Goal: Task Accomplishment & Management: Use online tool/utility

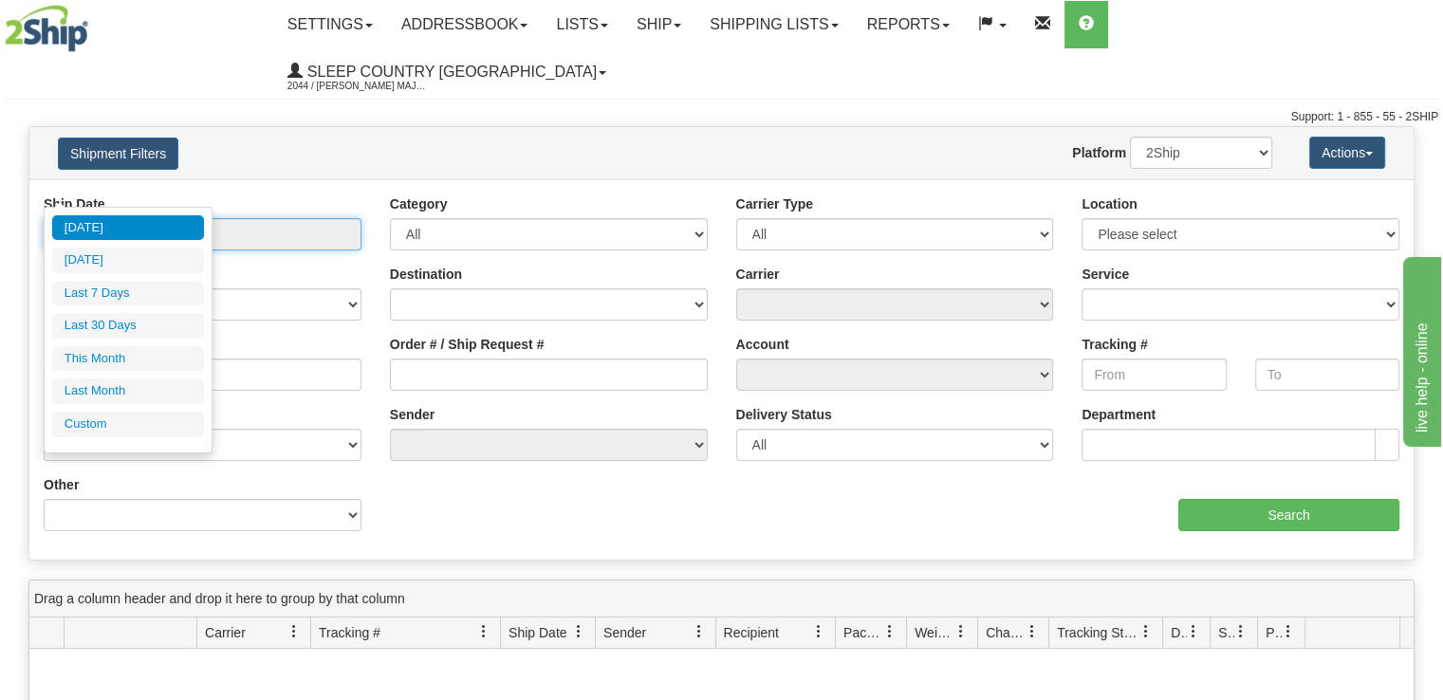
click at [215, 218] on input "From [DATE] To [DATE]" at bounding box center [203, 234] width 318 height 32
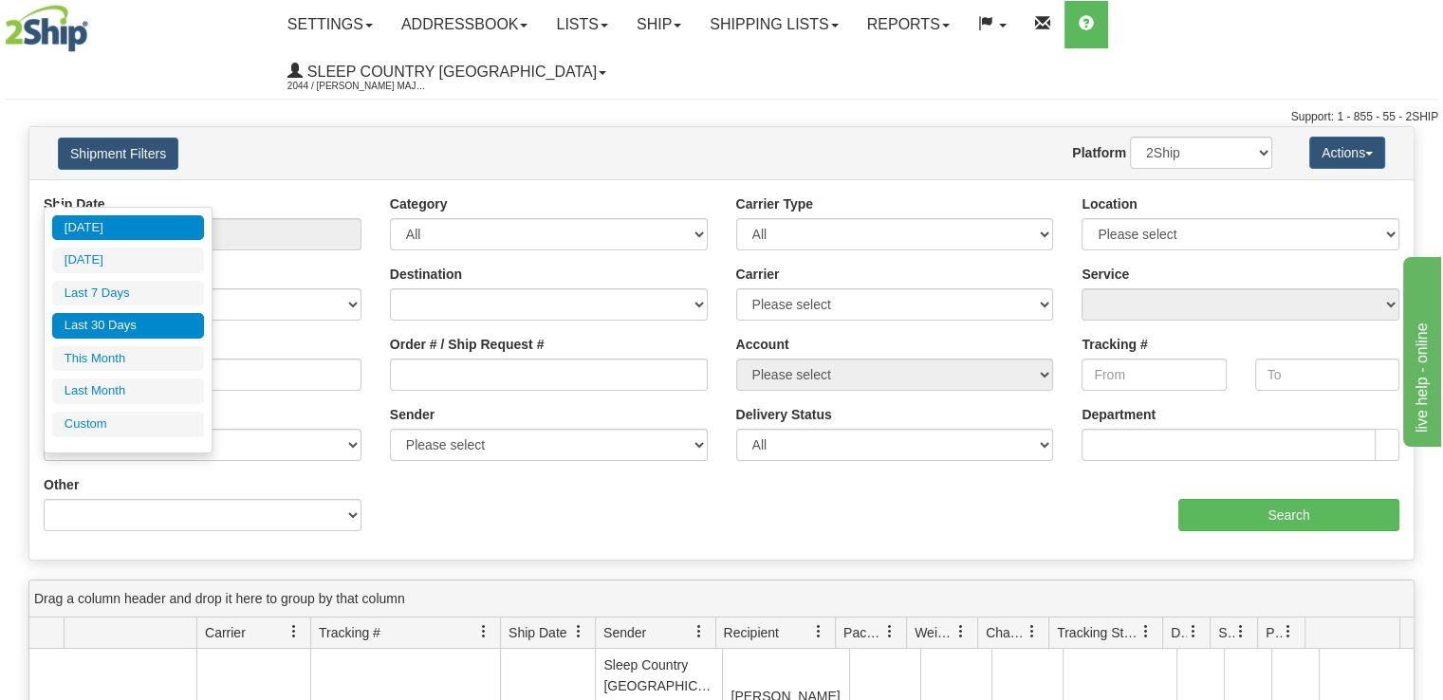
click at [147, 328] on li "Last 30 Days" at bounding box center [128, 326] width 152 height 26
type input "From [DATE] To [DATE]"
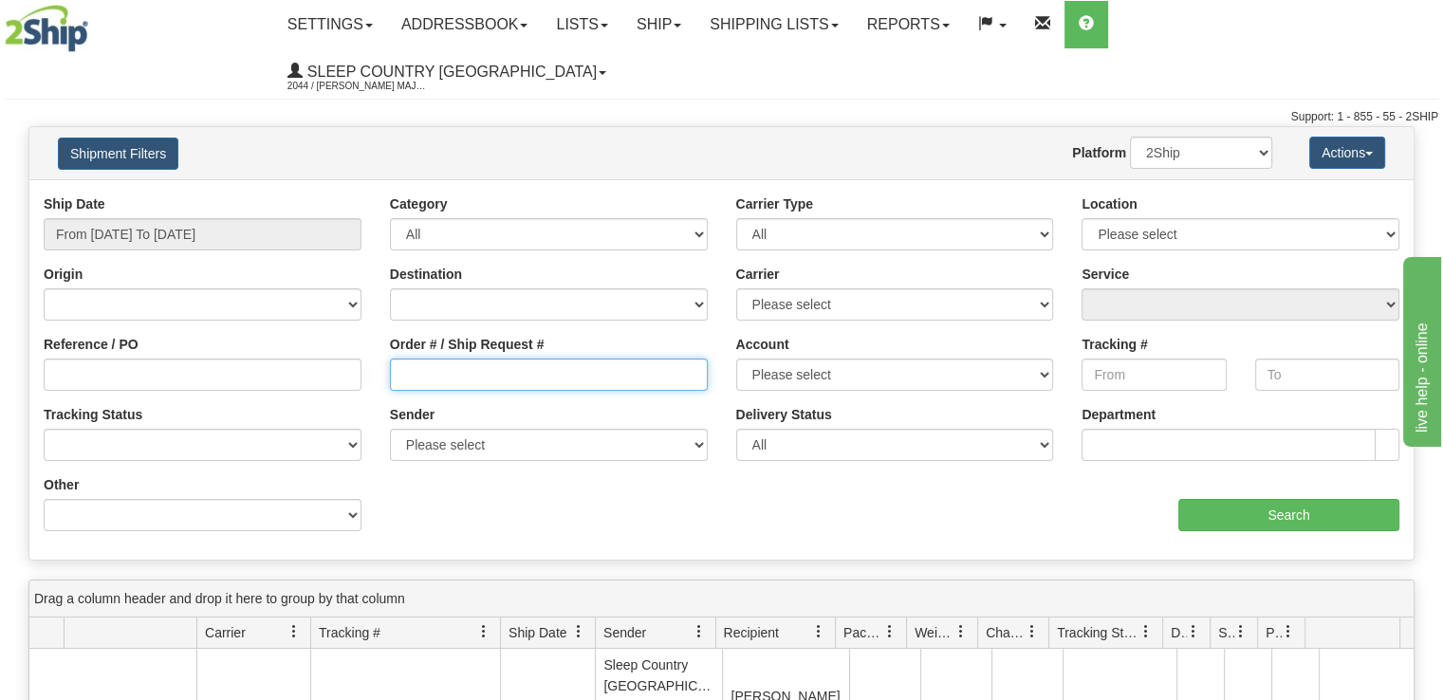
click at [603, 359] on input "Order # / Ship Request #" at bounding box center [549, 375] width 318 height 32
paste input "9002I095261"
type input "9002I095261"
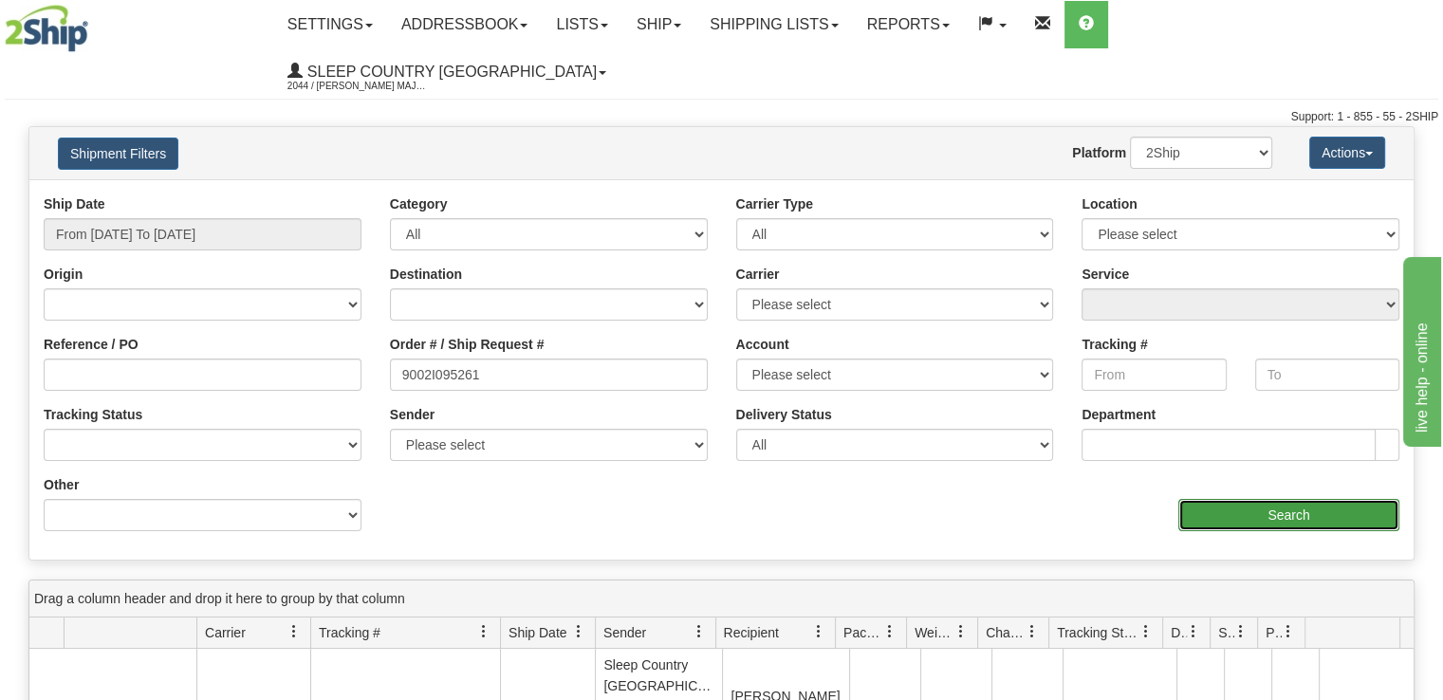
click at [1231, 499] on input "Search" at bounding box center [1288, 515] width 221 height 32
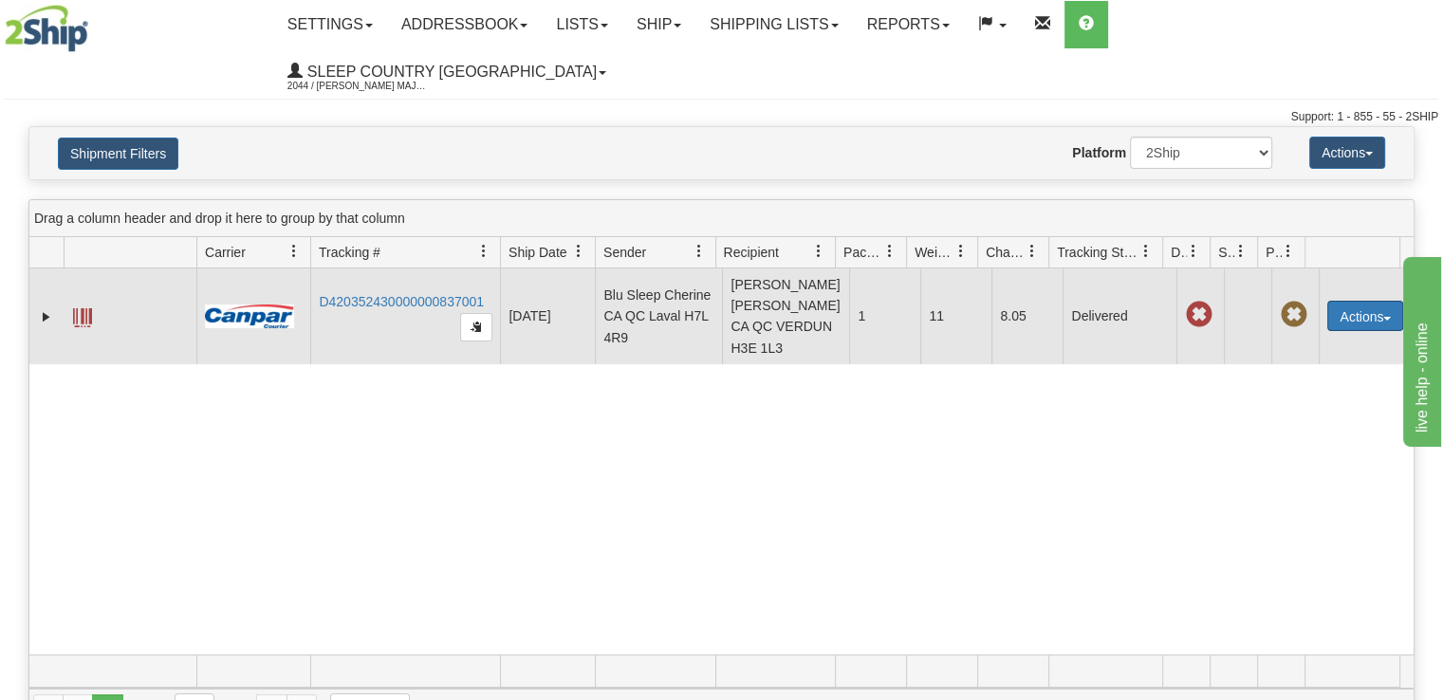
click at [1380, 301] on button "Actions" at bounding box center [1365, 316] width 76 height 30
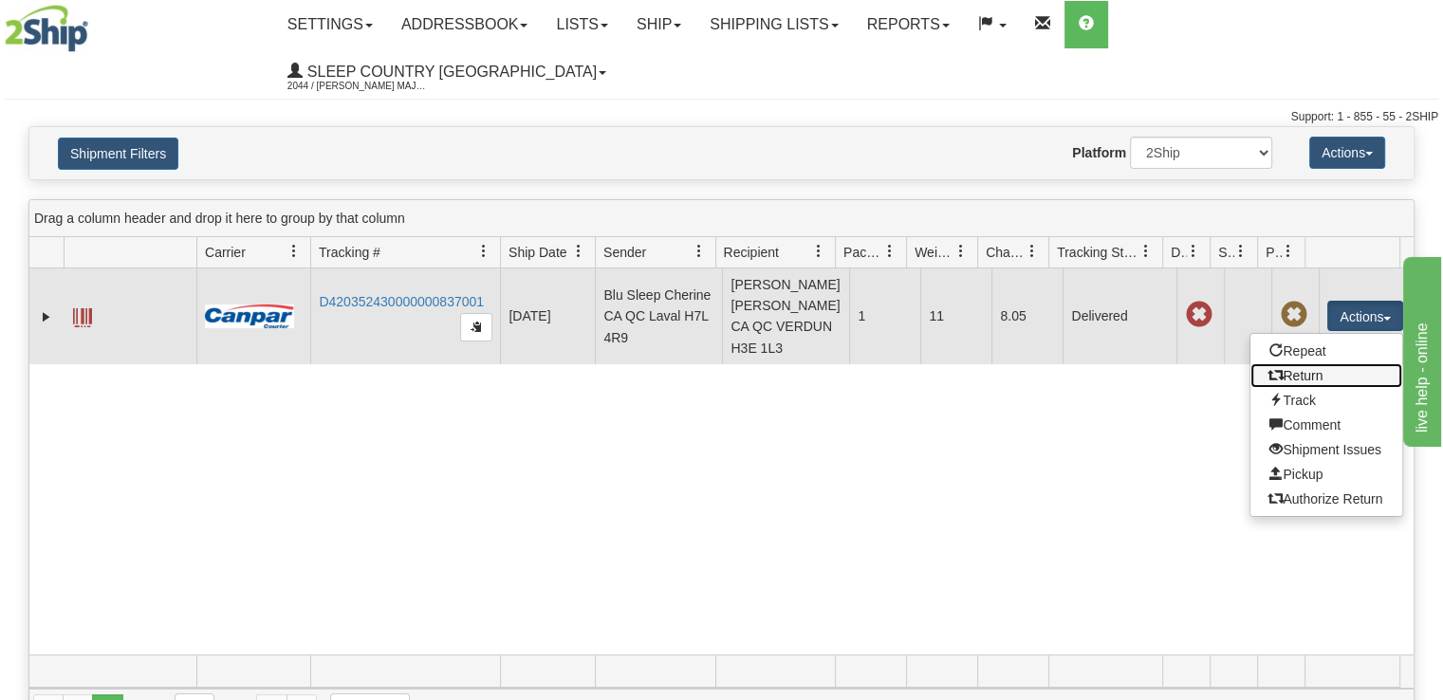
click at [1323, 363] on link "Return" at bounding box center [1326, 375] width 152 height 25
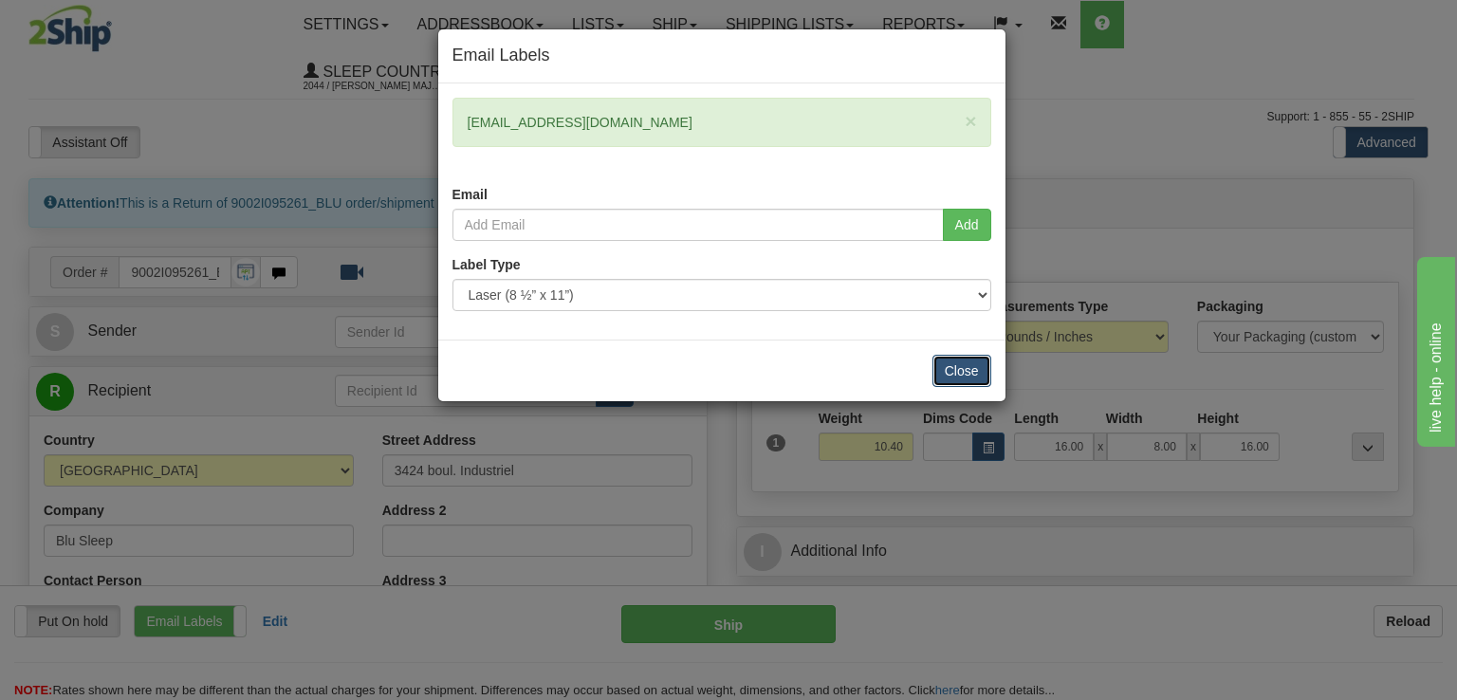
click at [972, 364] on button "Close" at bounding box center [961, 371] width 59 height 32
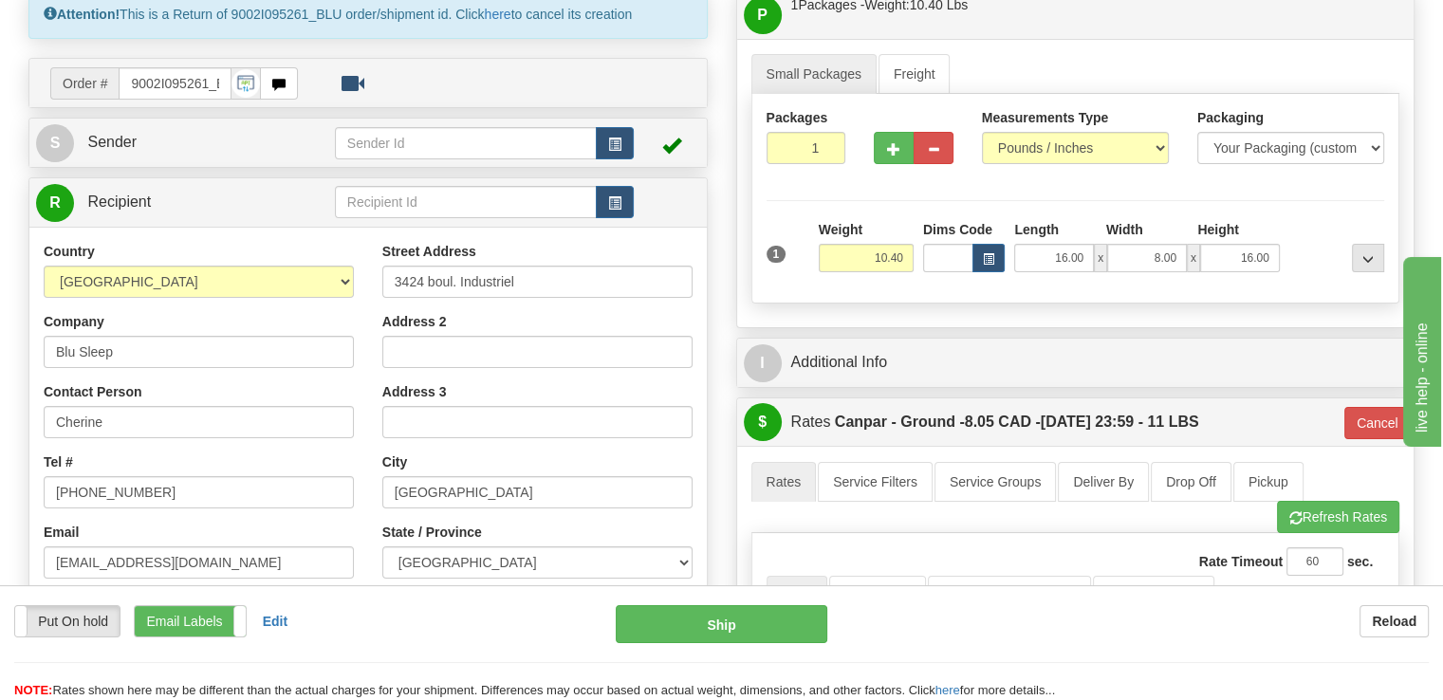
scroll to position [190, 0]
drag, startPoint x: 228, startPoint y: 305, endPoint x: -415, endPoint y: 217, distance: 648.2
click at [0, 217] on html "Training Course Close Toggle navigation Settings Shipping Preferences New Sende…" at bounding box center [721, 160] width 1443 height 700
type input "Sleep Country [GEOGRAPHIC_DATA]"
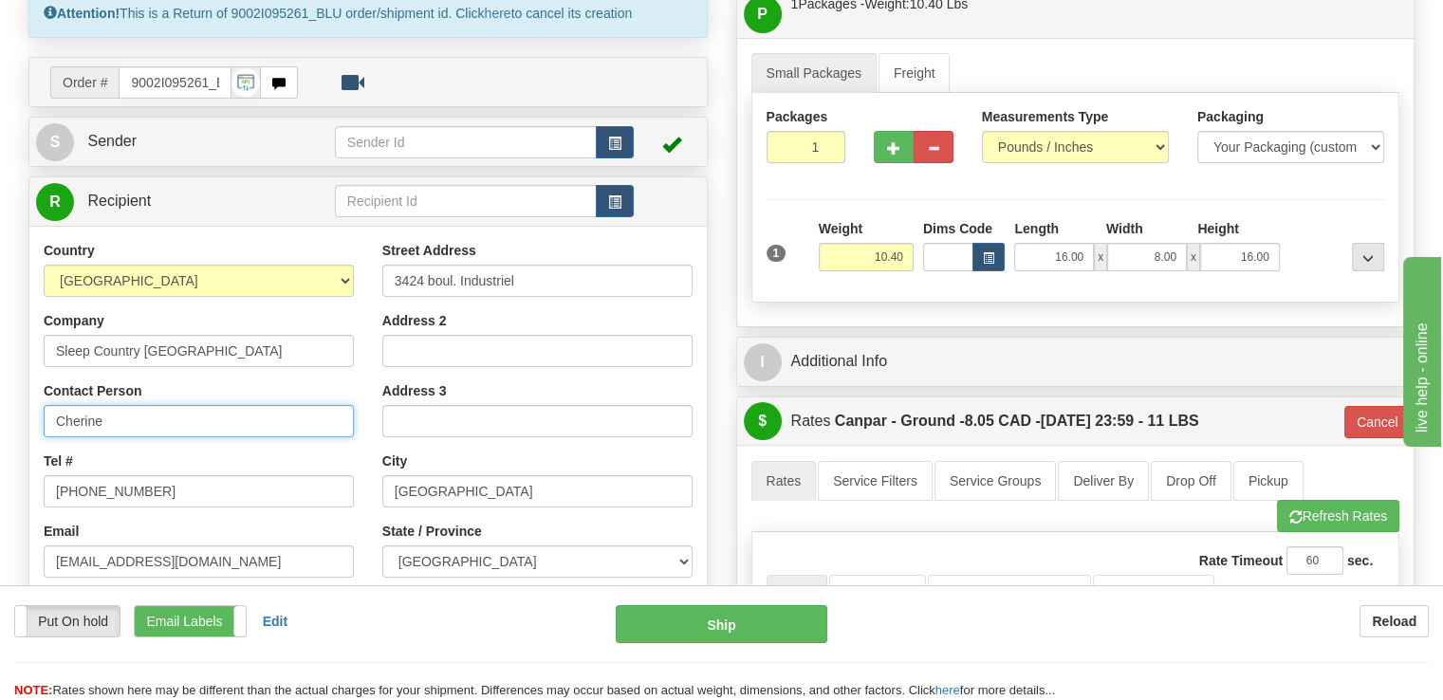
drag, startPoint x: -360, startPoint y: 264, endPoint x: -373, endPoint y: 261, distance: 12.7
click at [0, 261] on html "Training Course Close Toggle navigation Settings Shipping Preferences New Sende…" at bounding box center [721, 160] width 1443 height 700
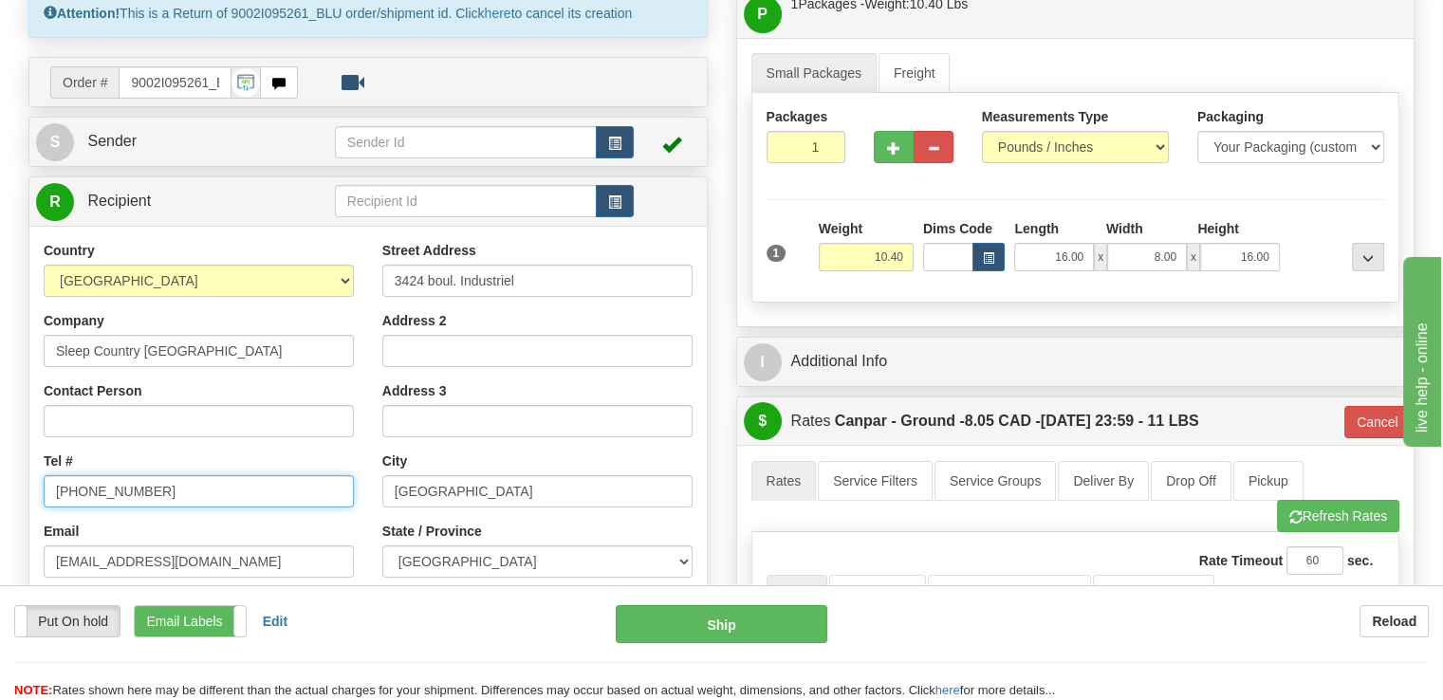
drag, startPoint x: 173, startPoint y: 449, endPoint x: -270, endPoint y: 392, distance: 446.6
click at [0, 392] on html "Training Course Close Toggle navigation Settings Shipping Preferences New Sende…" at bounding box center [721, 160] width 1443 height 700
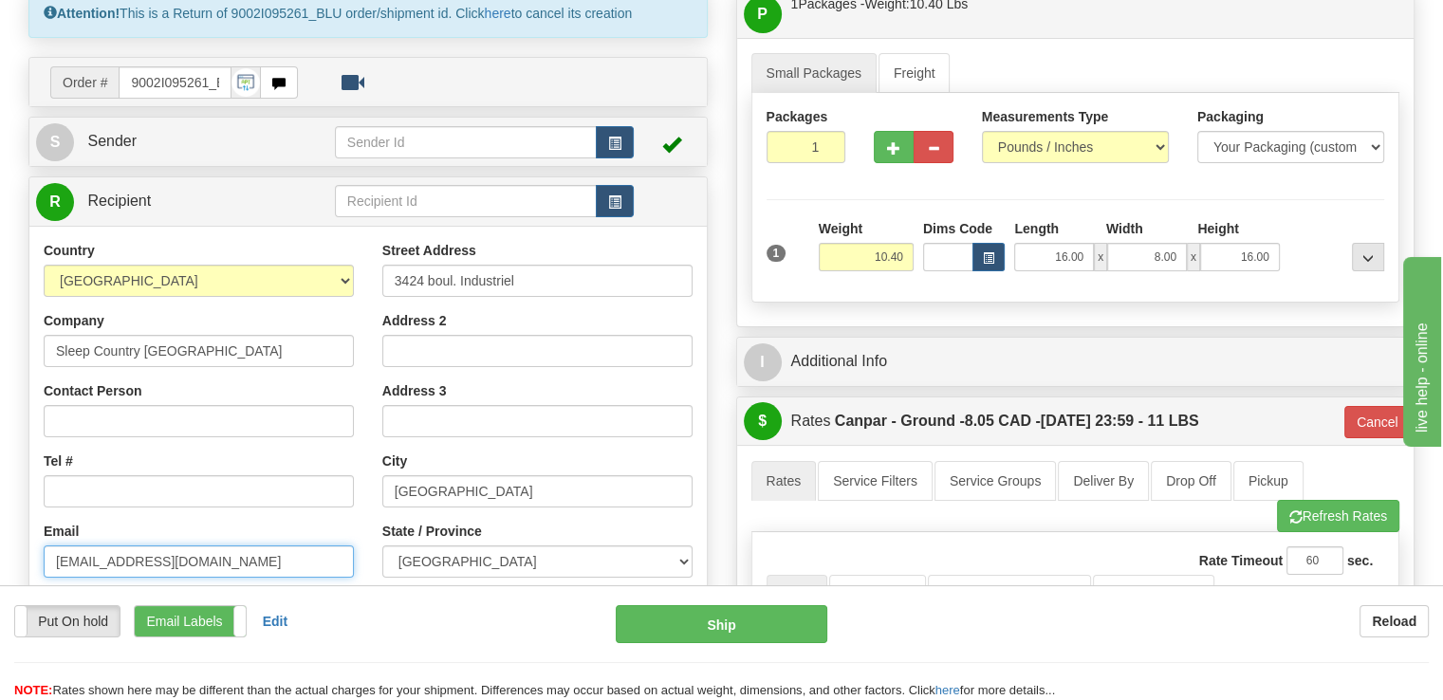
drag, startPoint x: 232, startPoint y: 513, endPoint x: -347, endPoint y: 414, distance: 588.0
click at [0, 414] on html "Training Course Close Toggle navigation Settings Shipping Preferences New Sende…" at bounding box center [721, 160] width 1443 height 700
type input "s"
click at [99, 545] on input "Email" at bounding box center [199, 561] width 310 height 32
paste input "soc914@sleepcountry.ca"
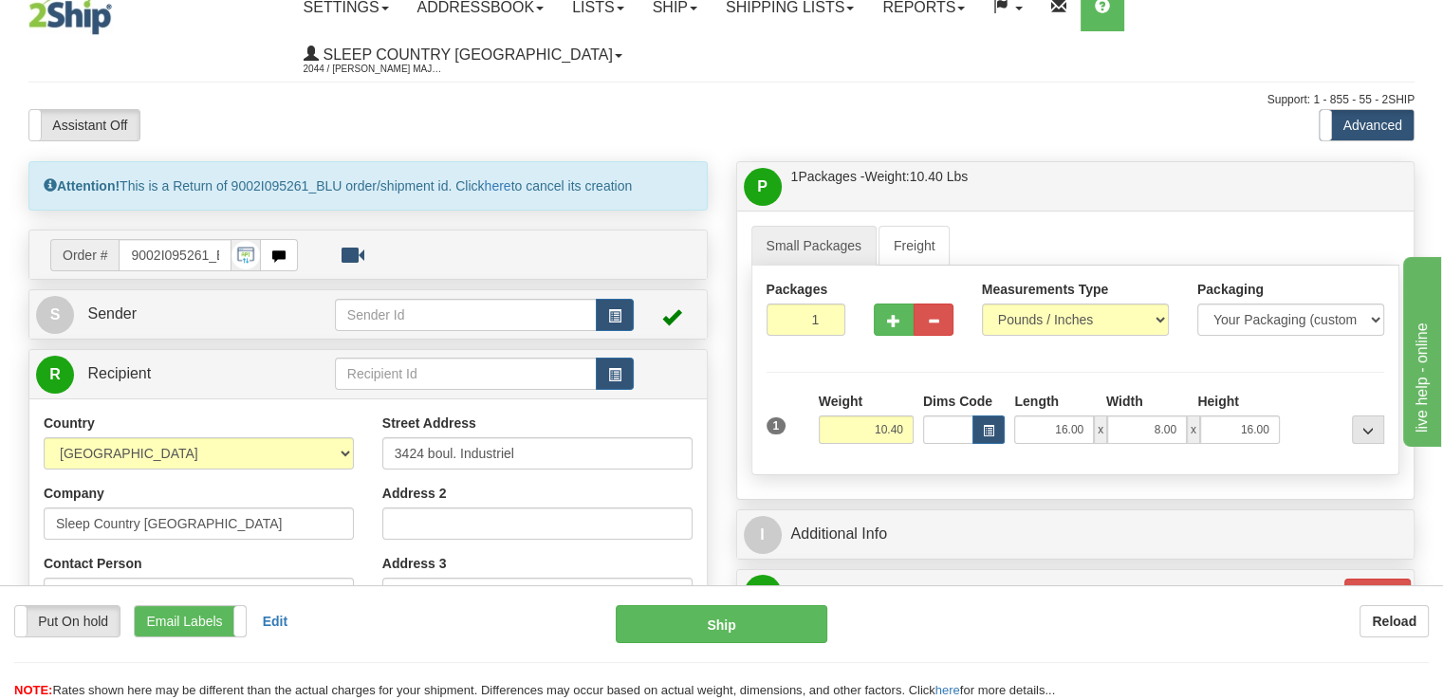
scroll to position [0, 0]
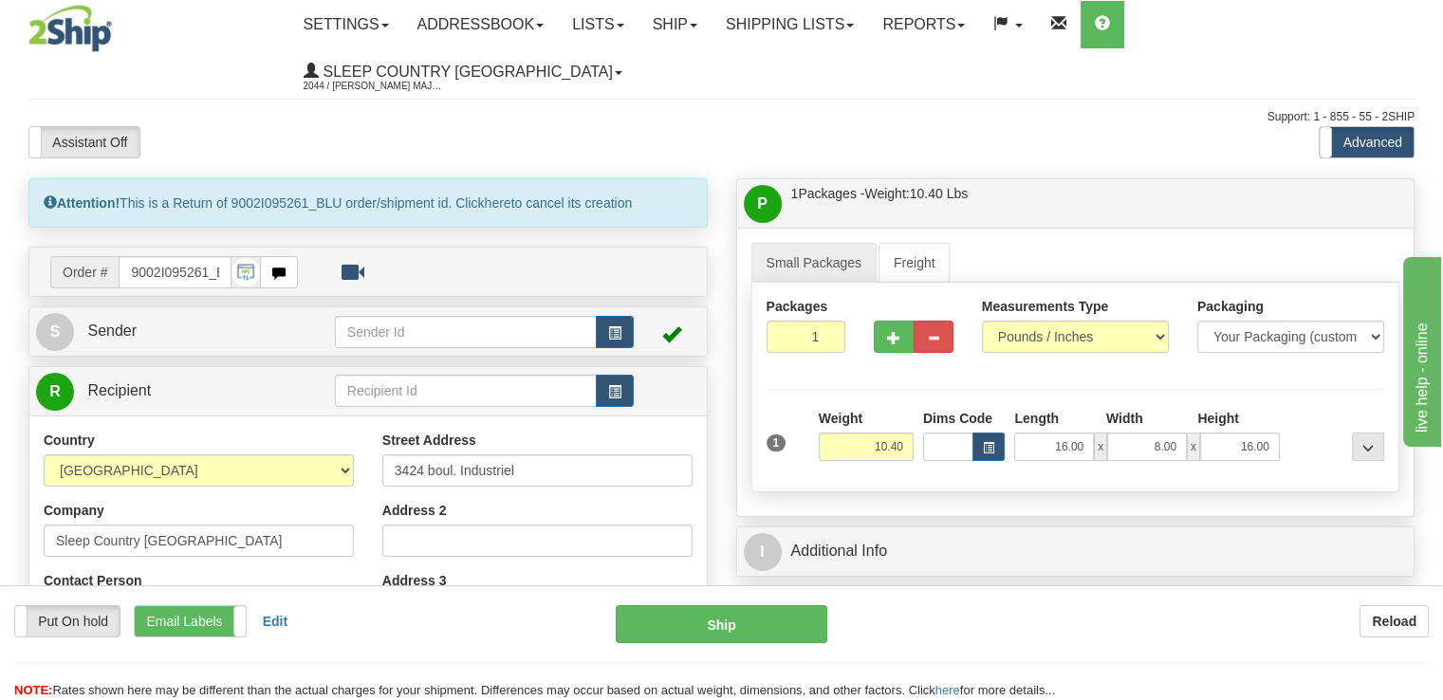
type input "soc914@sleepcountry.ca"
drag, startPoint x: 576, startPoint y: 426, endPoint x: 375, endPoint y: 418, distance: 201.2
click at [378, 431] on div "Street Address 3424 boul. Industriel Address 2 Address 3 City Laval State / Pro…" at bounding box center [537, 686] width 339 height 510
paste input "520 COLLEGE ST EAST"
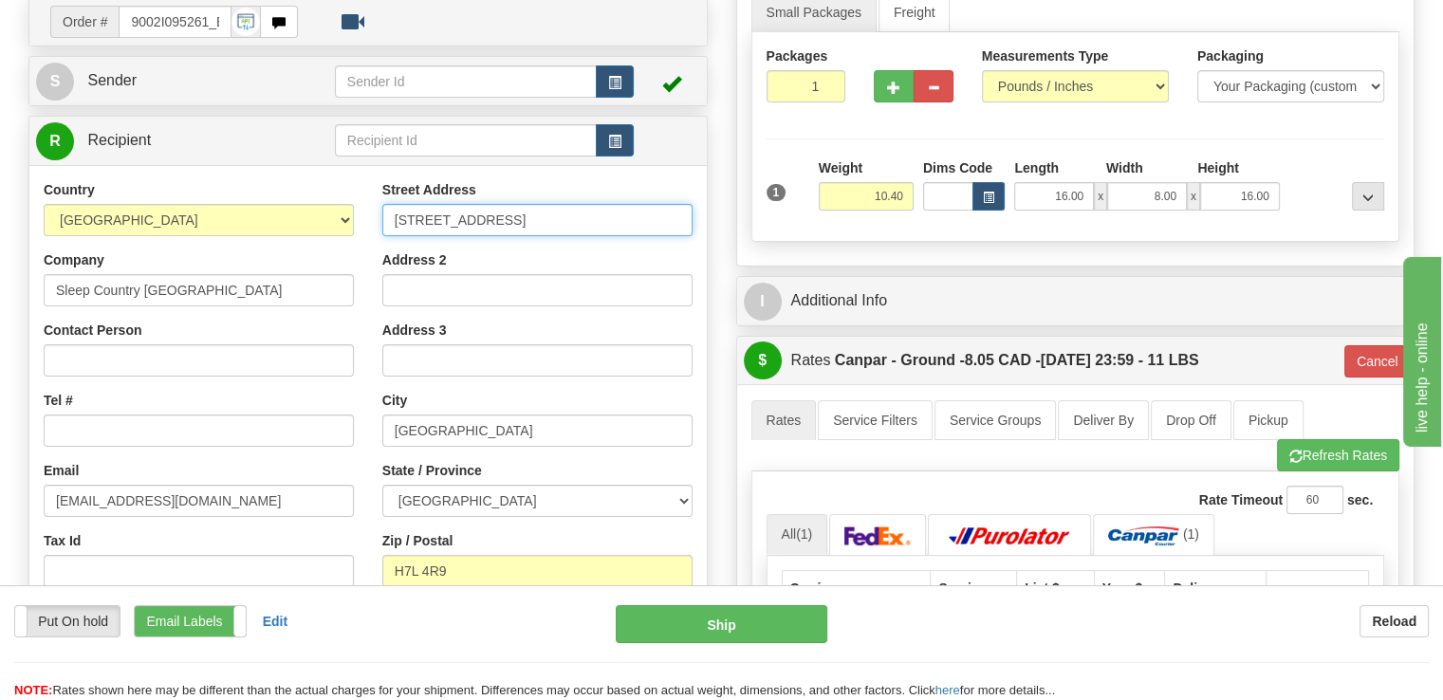
scroll to position [285, 0]
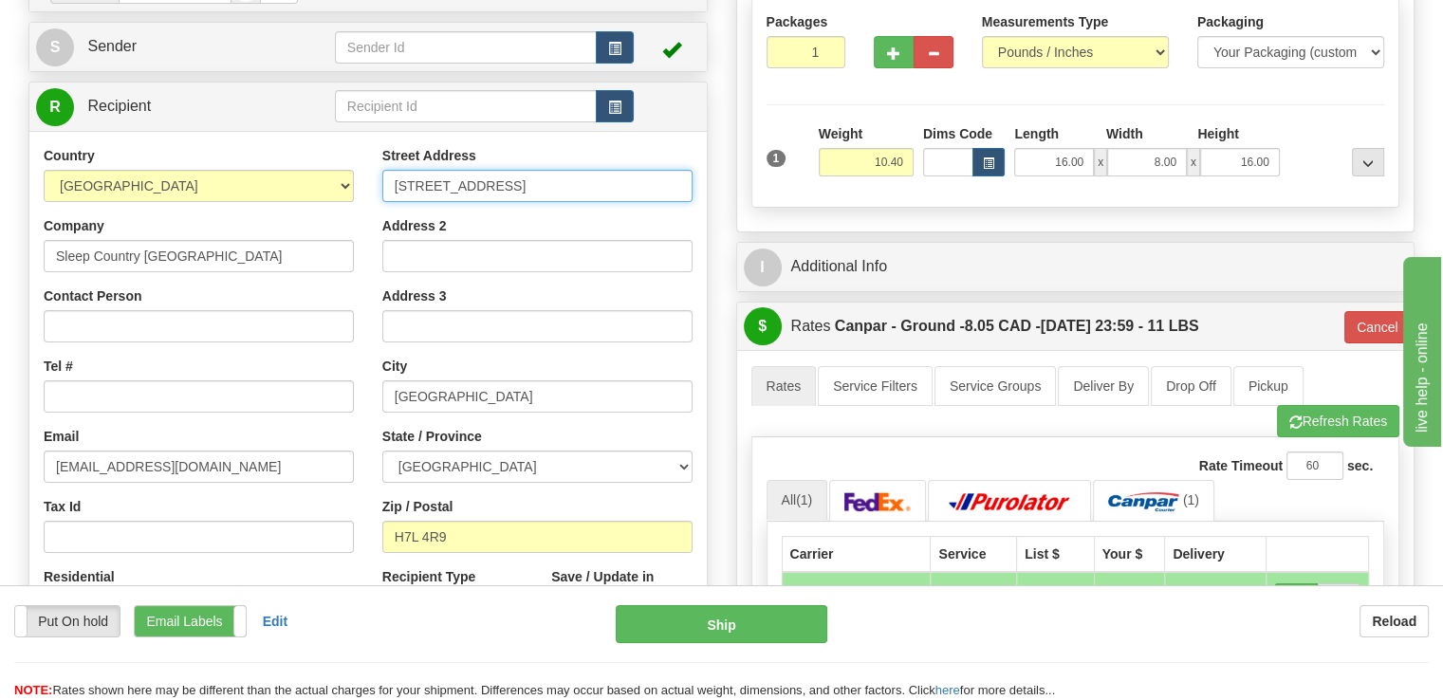
type input "520 COLLEGE ST EAST"
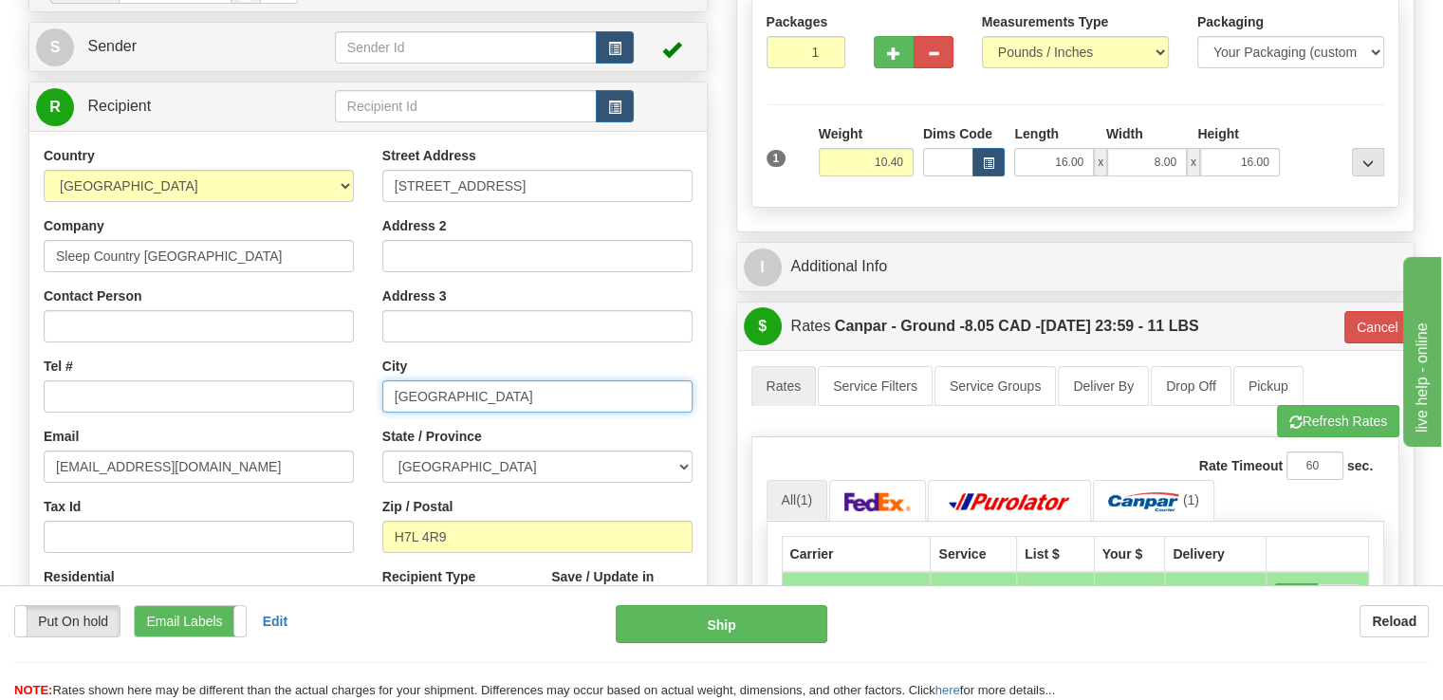
drag, startPoint x: 512, startPoint y: 358, endPoint x: 209, endPoint y: 321, distance: 305.8
click at [209, 321] on div "Country AFGHANISTAN ALAND ISLANDS ALBANIA ALGERIA AMERICAN SAMOA ANDORRA ANGOLA…" at bounding box center [367, 401] width 677 height 510
paste input "BELLEVILLE K8N 4Z6"
drag, startPoint x: 524, startPoint y: 354, endPoint x: 475, endPoint y: 355, distance: 48.4
click at [475, 380] on input "BELLEVILLE K8N 4Z6" at bounding box center [537, 396] width 310 height 32
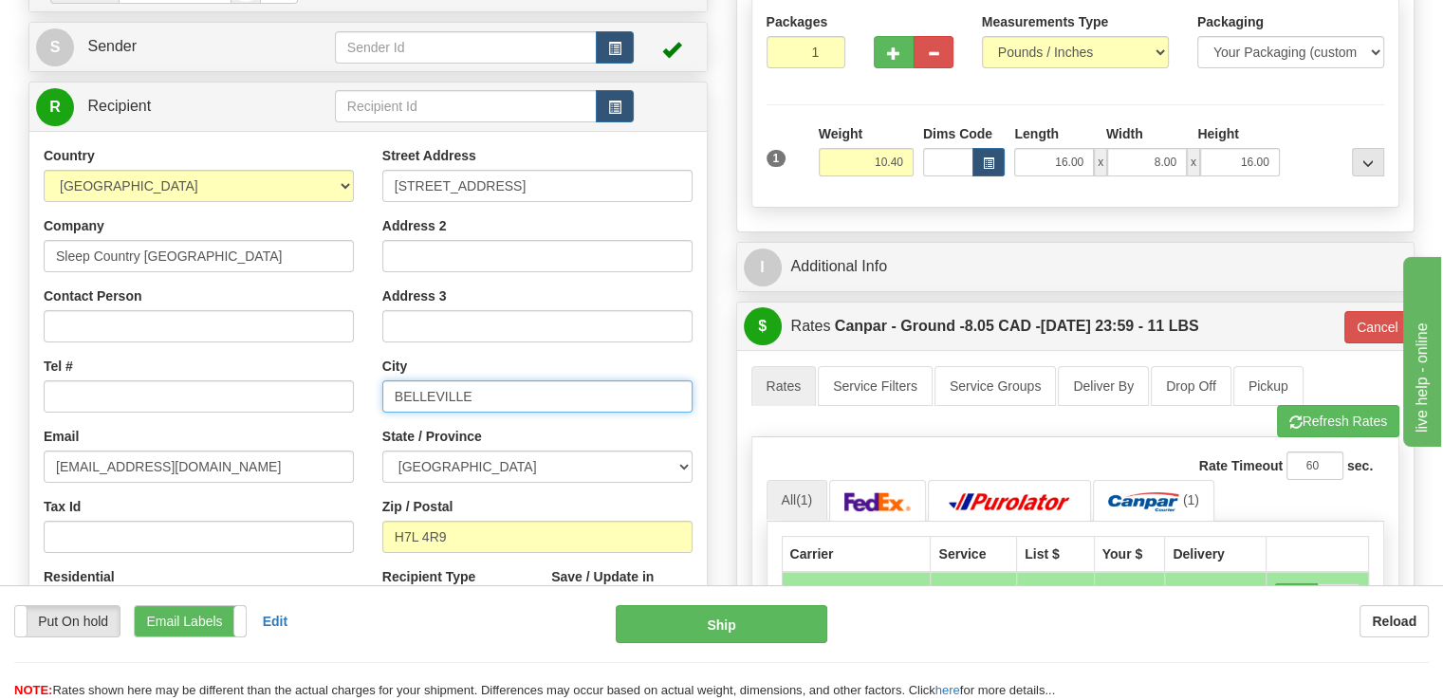
type input "BELLEVILLE"
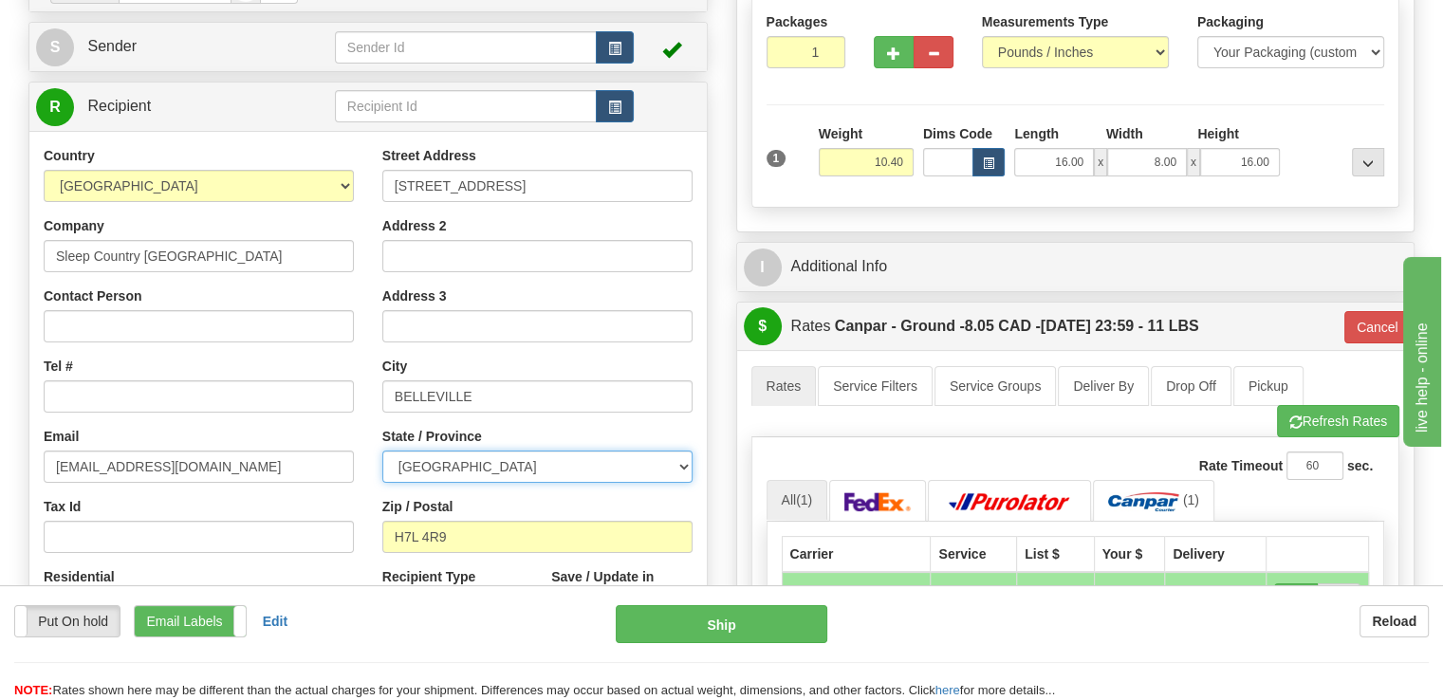
click at [540, 451] on select "ALBERTA BRITISH COLUMBIA MANITOBA NEW BRUNSWICK NEWFOUNDLAND NOVA SCOTIA NUNAVU…" at bounding box center [537, 467] width 310 height 32
select select "ON"
click at [382, 451] on select "ALBERTA BRITISH COLUMBIA MANITOBA NEW BRUNSWICK NEWFOUNDLAND NOVA SCOTIA NUNAVU…" at bounding box center [537, 467] width 310 height 32
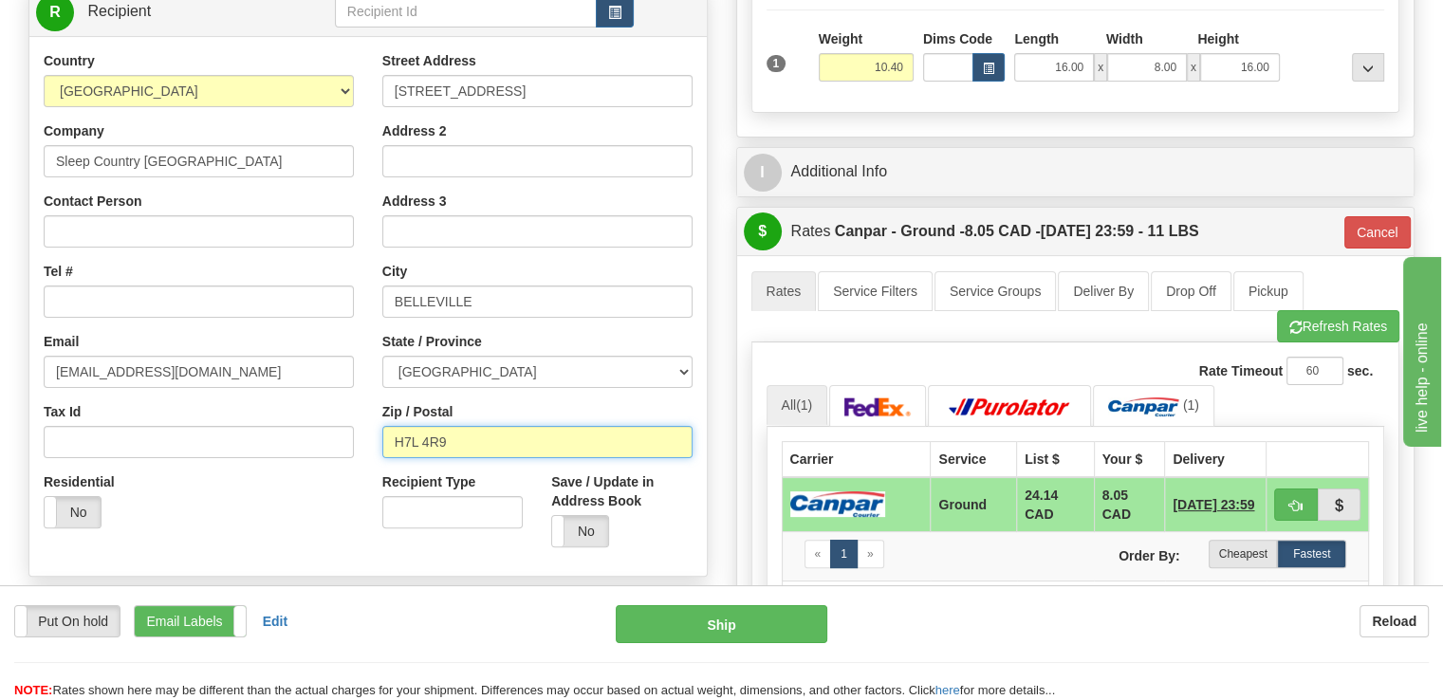
drag, startPoint x: 488, startPoint y: 403, endPoint x: 300, endPoint y: 379, distance: 190.2
click at [300, 379] on div "Country AFGHANISTAN ALAND ISLANDS ALBANIA ALGERIA AMERICAN SAMOA ANDORRA ANGOLA…" at bounding box center [367, 306] width 677 height 510
paste input "BELLEVILLE K8N 4Z6"
drag, startPoint x: 479, startPoint y: 392, endPoint x: 314, endPoint y: 375, distance: 165.9
click at [314, 375] on div "Country AFGHANISTAN ALAND ISLANDS ALBANIA ALGERIA AMERICAN SAMOA ANDORRA ANGOLA…" at bounding box center [367, 306] width 677 height 510
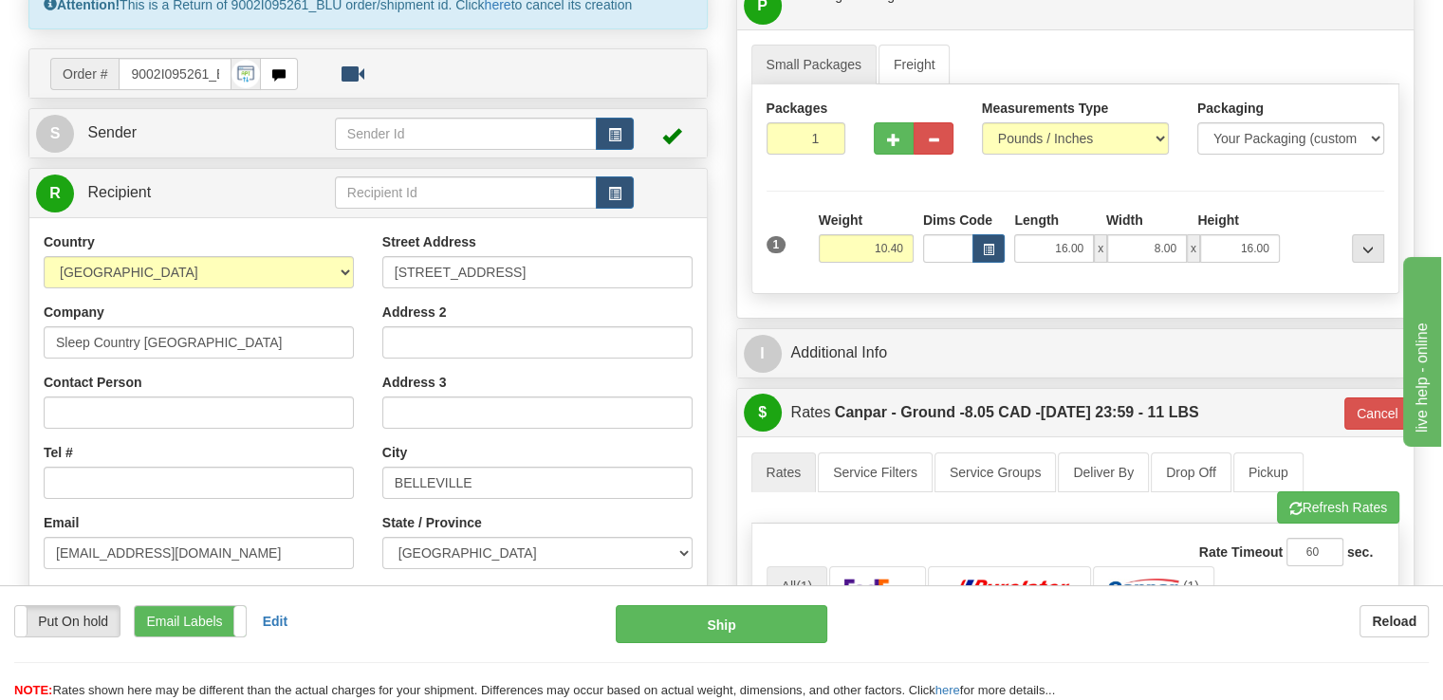
scroll to position [190, 0]
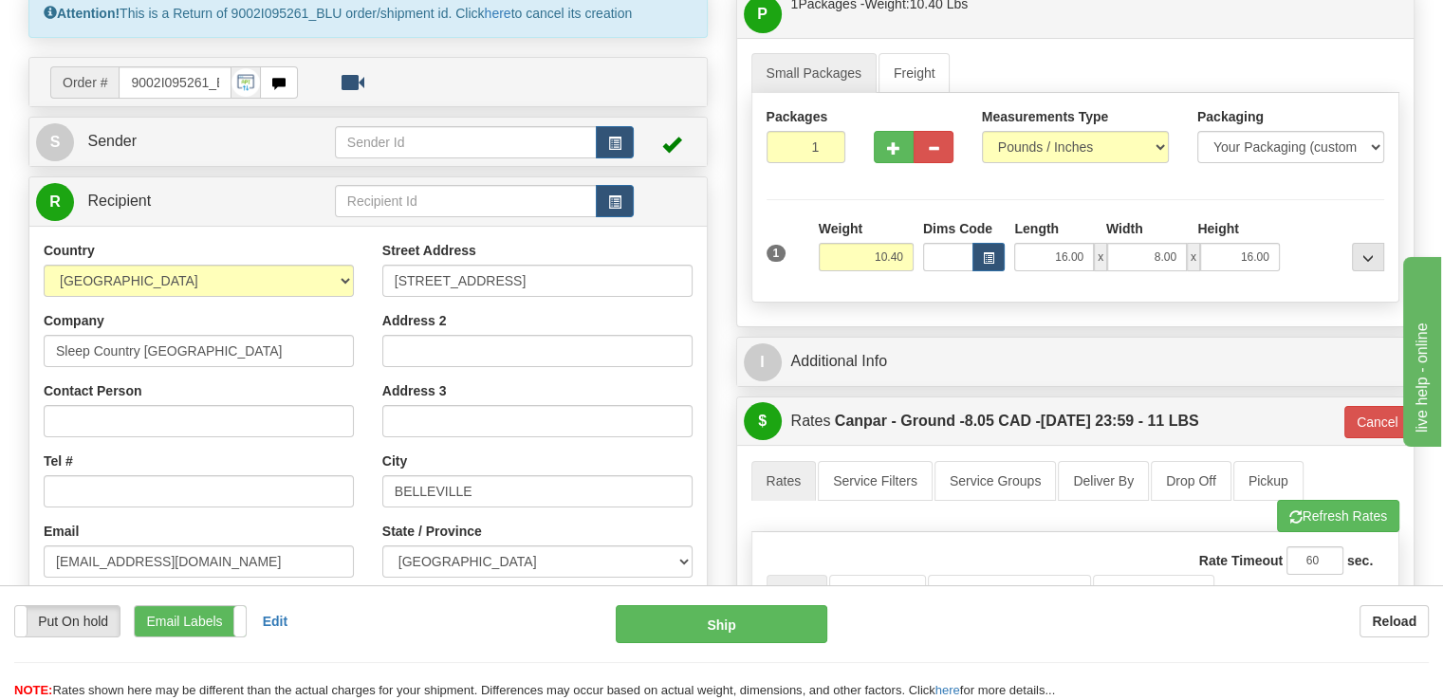
type input "K8N 4Z6"
click at [46, 123] on span "S" at bounding box center [55, 142] width 38 height 38
type input "1"
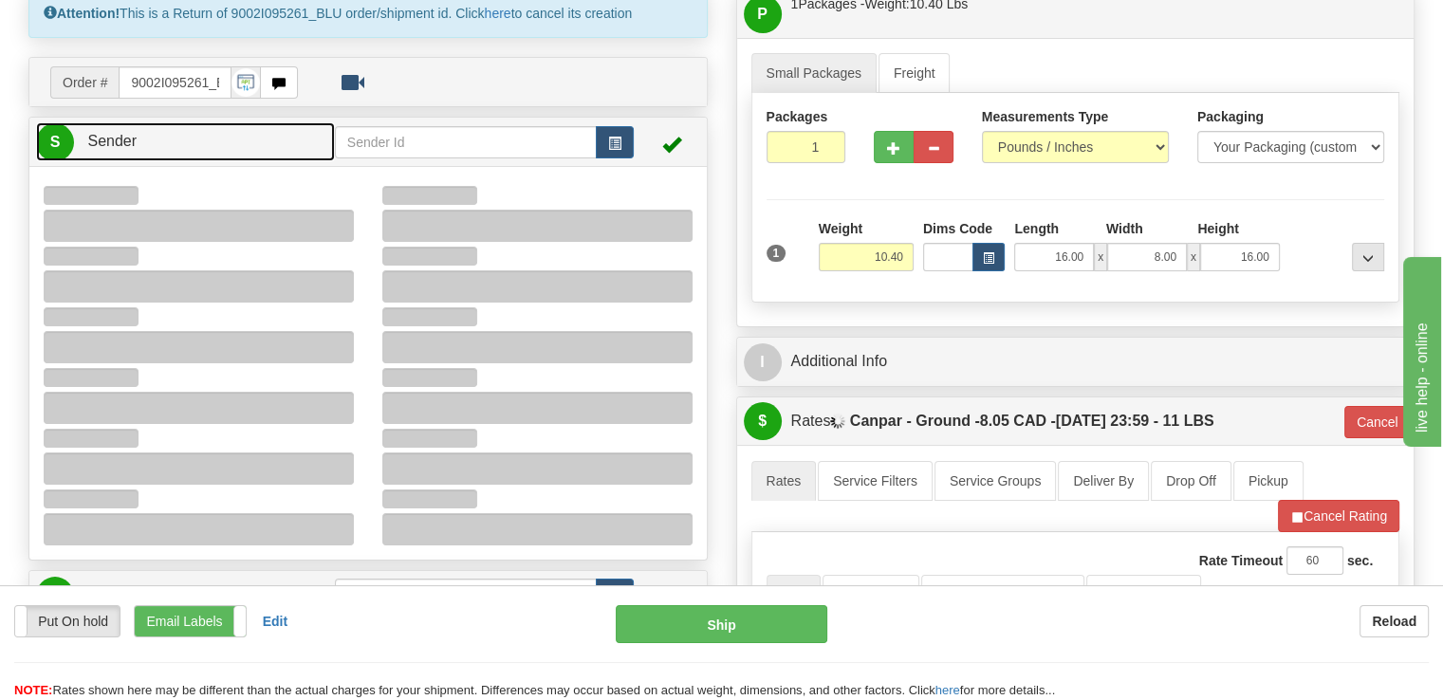
type input "14:43"
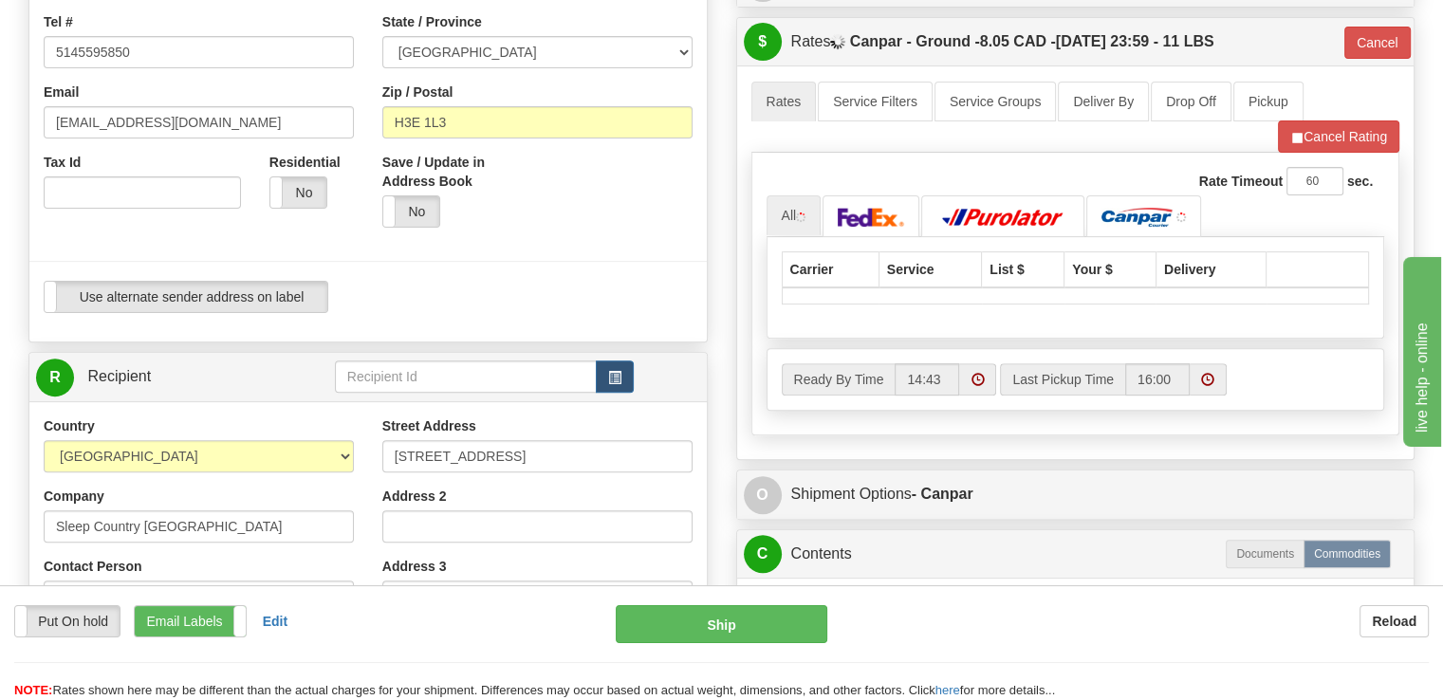
scroll to position [379, 0]
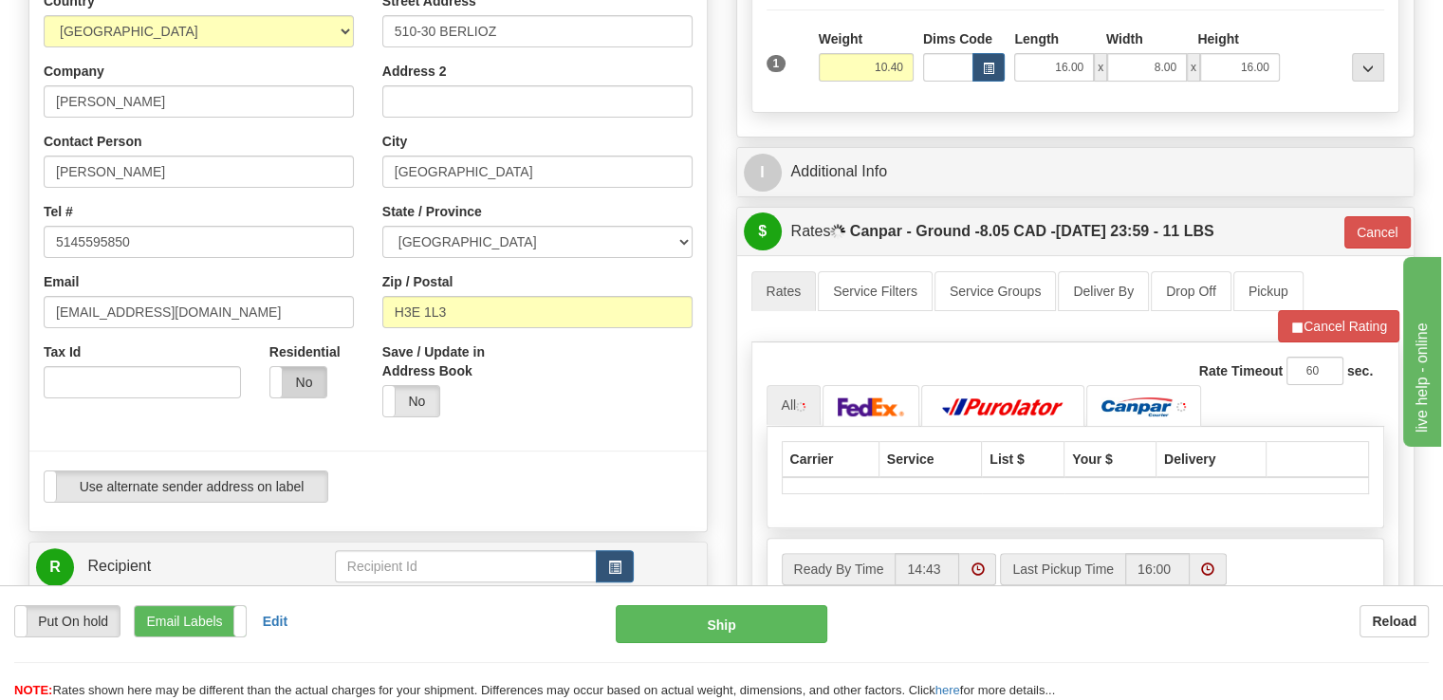
click at [306, 367] on label "No" at bounding box center [298, 382] width 56 height 30
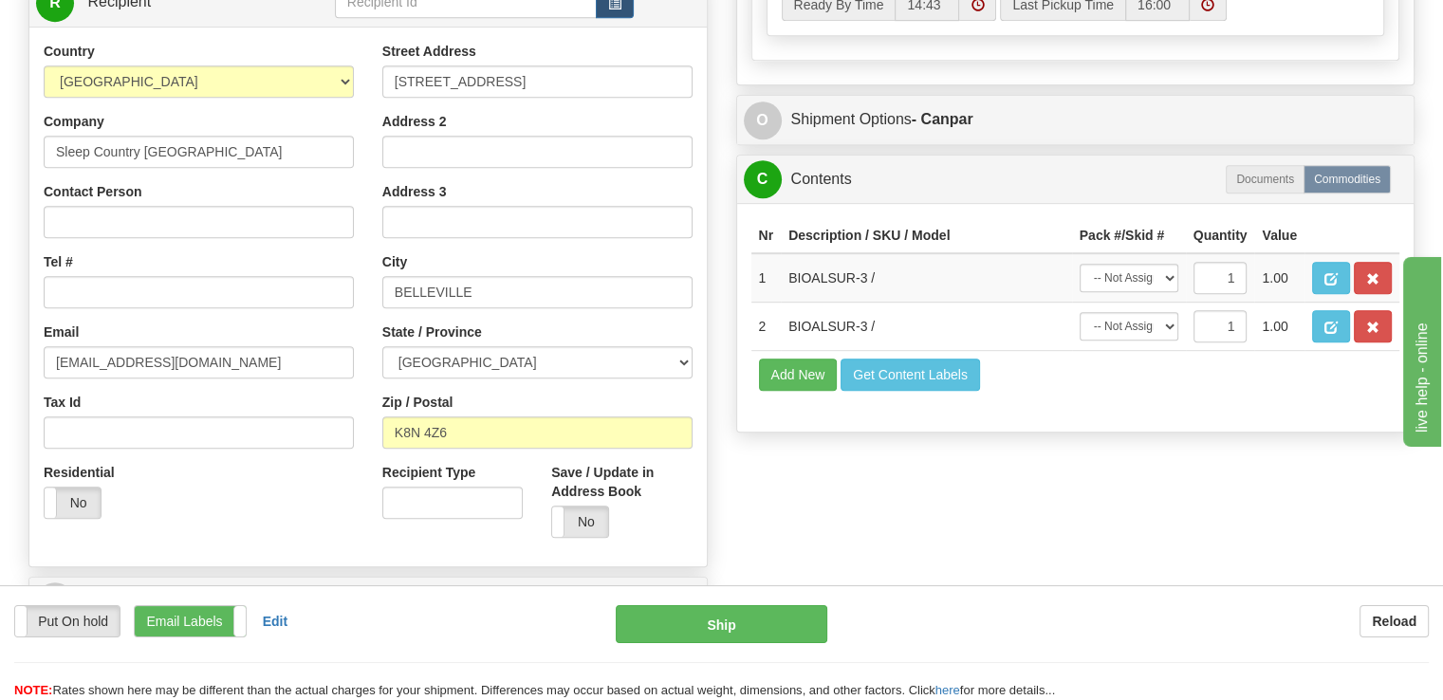
scroll to position [949, 0]
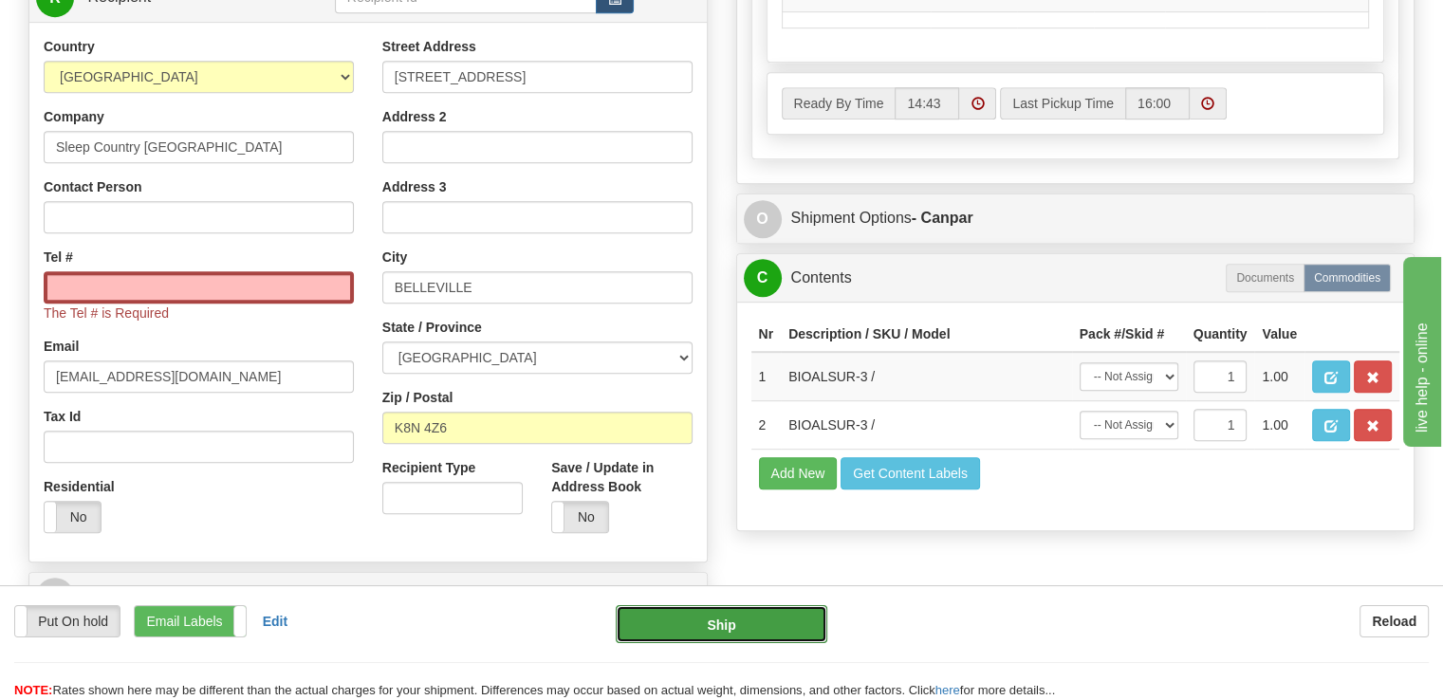
click at [733, 623] on button "Ship" at bounding box center [722, 624] width 212 height 38
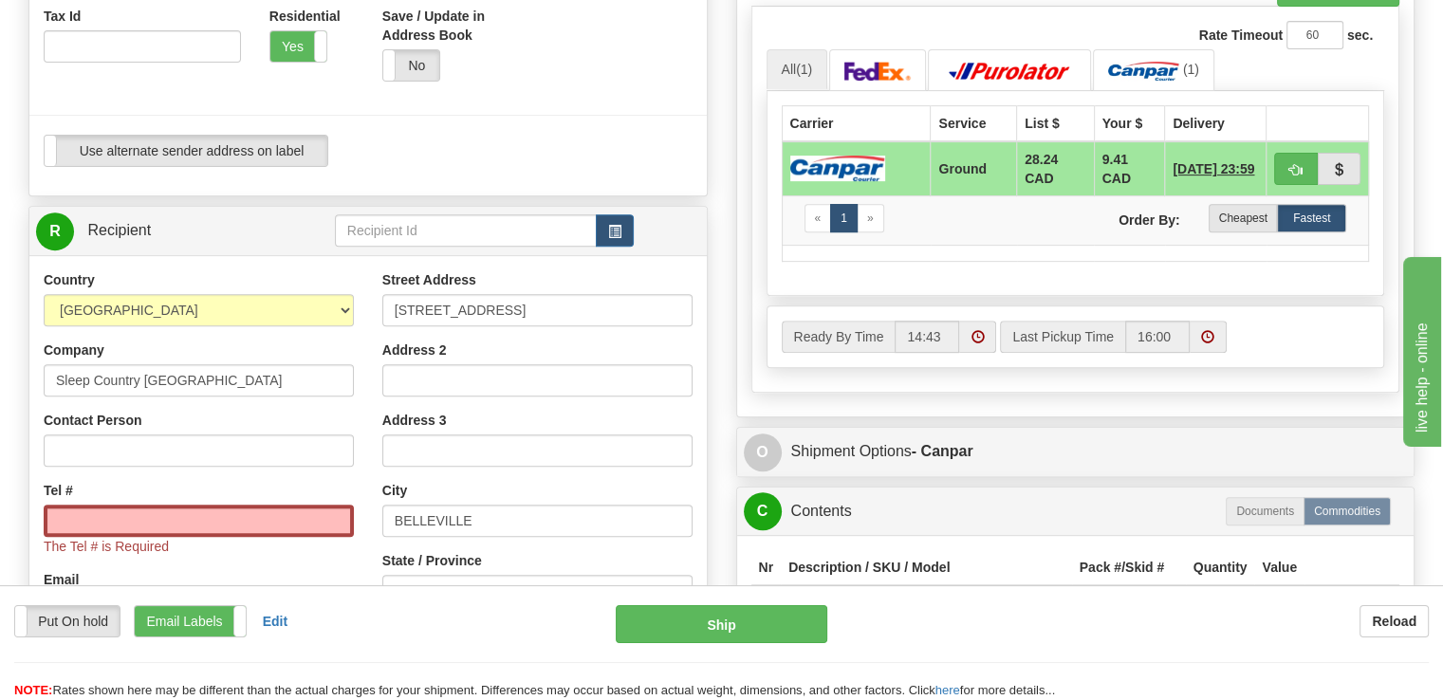
scroll to position [664, 0]
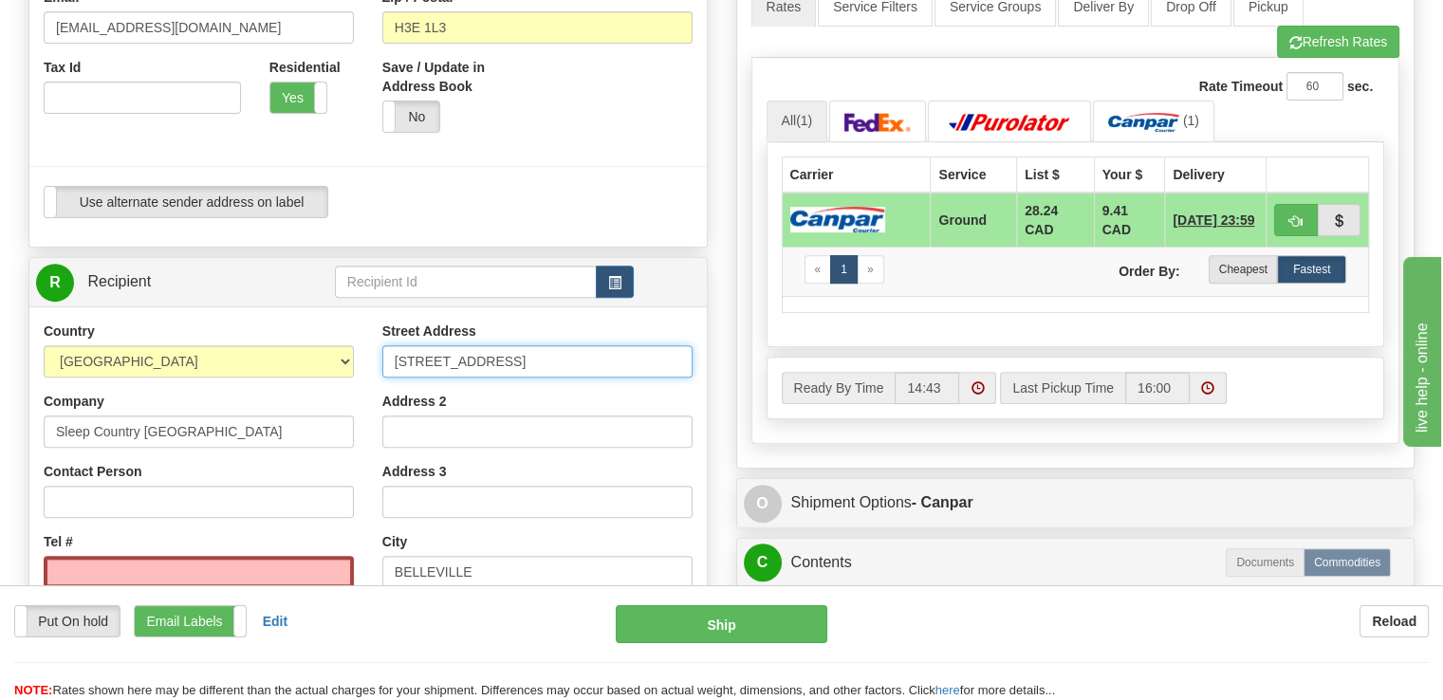
drag, startPoint x: 586, startPoint y: 312, endPoint x: -57, endPoint y: 151, distance: 663.0
click at [126, 556] on input "Tel #" at bounding box center [199, 572] width 310 height 32
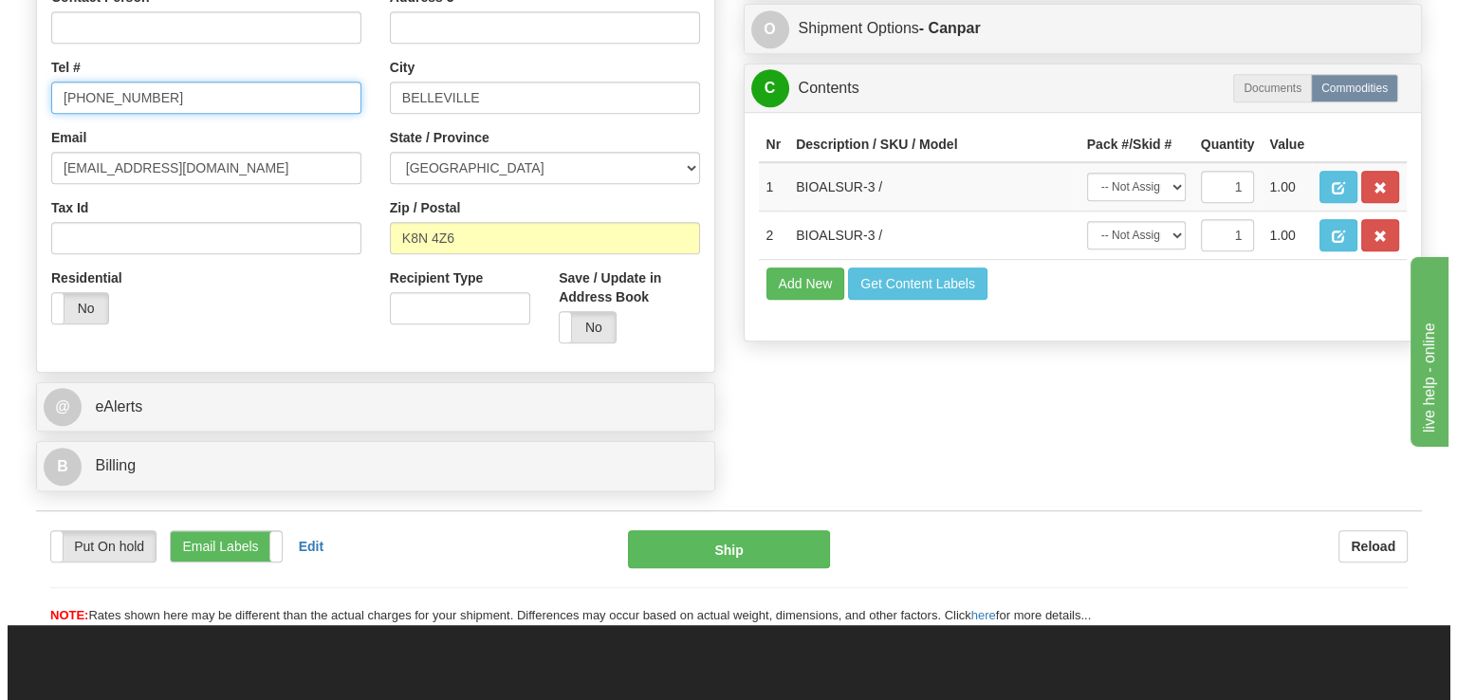
scroll to position [1043, 0]
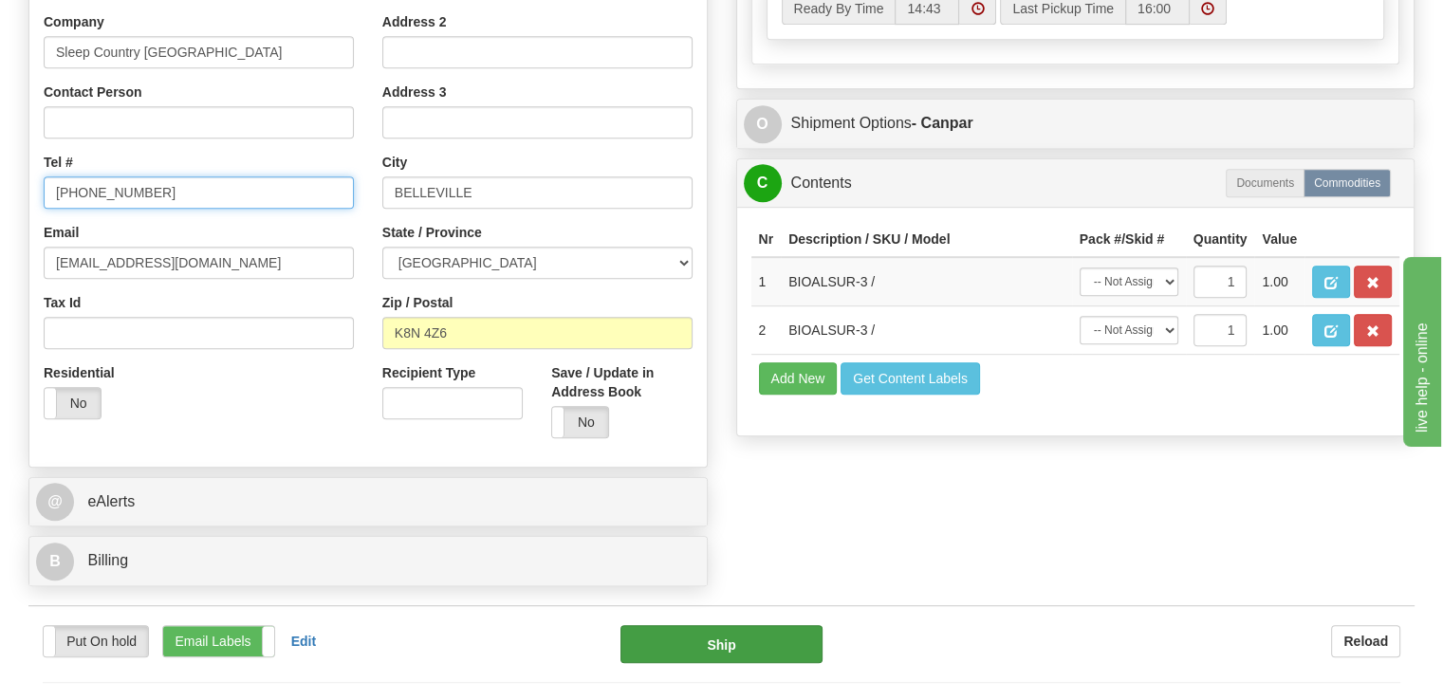
type input "1888 736 7647"
click at [726, 625] on button "Ship" at bounding box center [721, 644] width 203 height 38
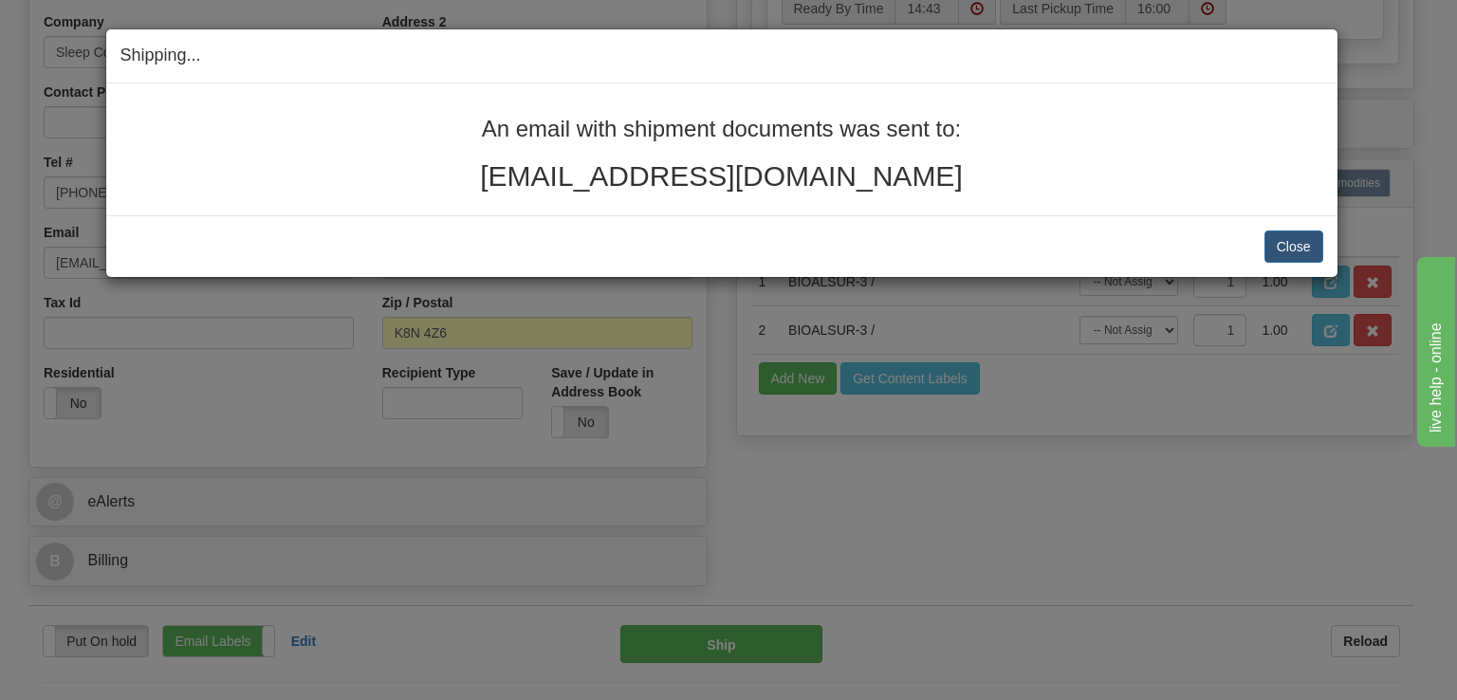
drag, startPoint x: 1003, startPoint y: 181, endPoint x: 472, endPoint y: 114, distance: 534.5
click at [478, 114] on div "An email with shipment documents was sent to: domletourneau@gmail.com" at bounding box center [721, 149] width 1231 height 132
copy div "An email with shipment documents was sent to: domletourneau@gmail.com"
